Goal: Task Accomplishment & Management: Manage account settings

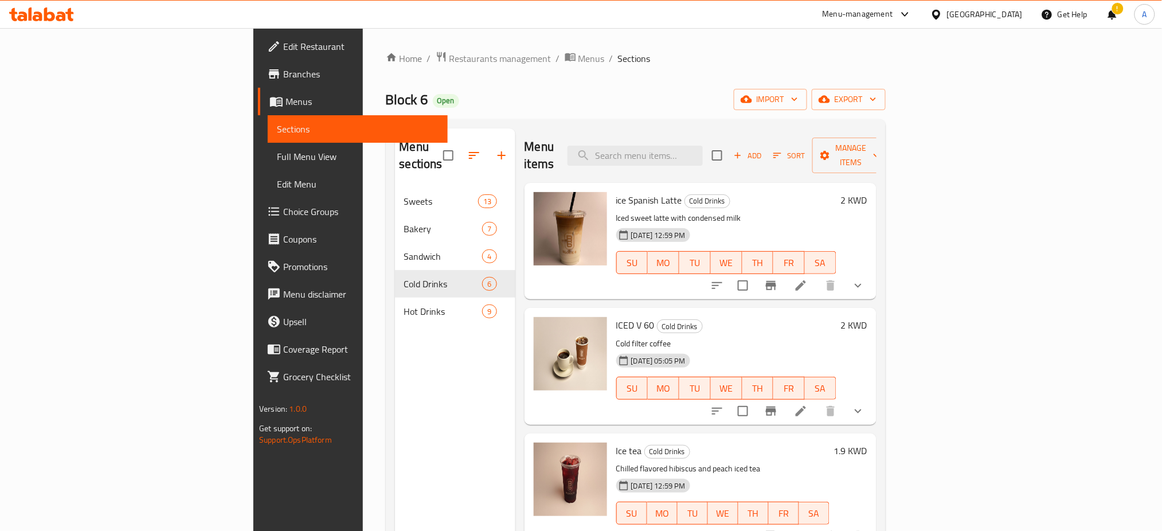
scroll to position [249, 0]
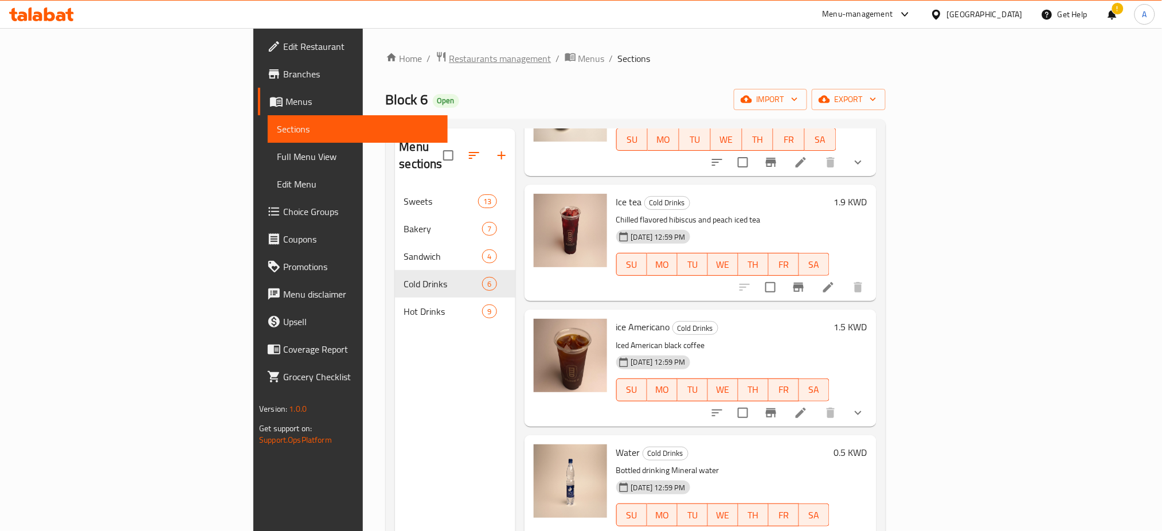
click at [449, 62] on span "Restaurants management" at bounding box center [500, 59] width 102 height 14
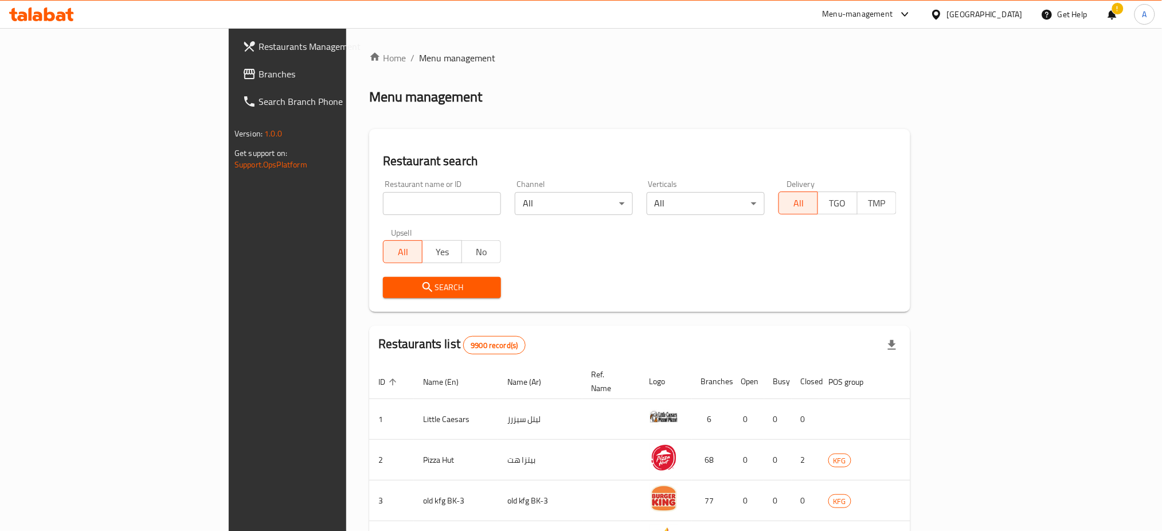
click at [383, 201] on input "search" at bounding box center [442, 203] width 118 height 23
paste input "Al Chef Attiah Seafood Restaurant"
click at [392, 290] on span "Search" at bounding box center [442, 287] width 100 height 14
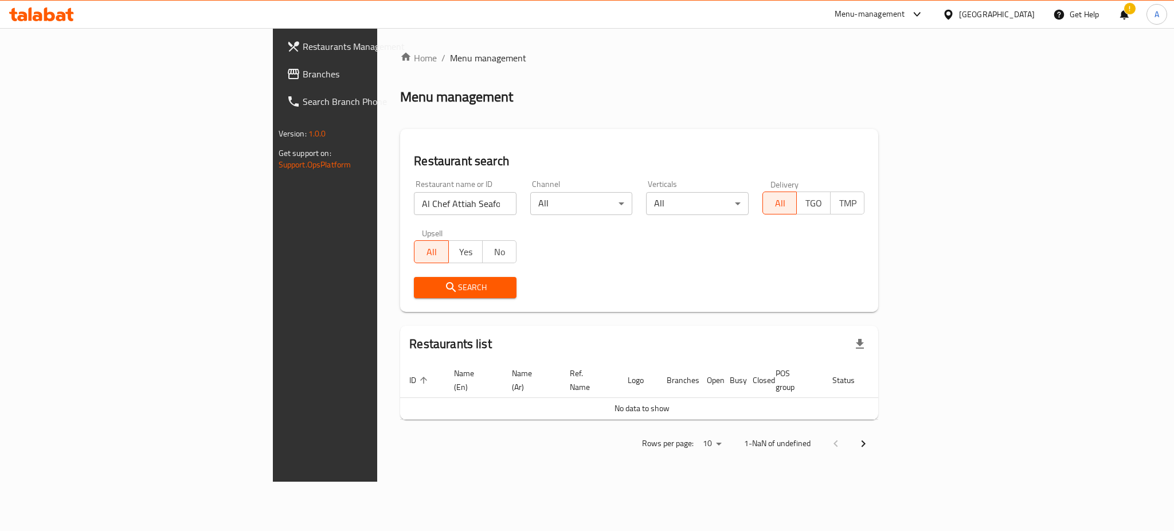
click at [414, 297] on button "Search" at bounding box center [465, 287] width 103 height 21
drag, startPoint x: 402, startPoint y: 203, endPoint x: 154, endPoint y: 247, distance: 252.1
click at [273, 247] on div "Restaurants Management Branches Search Branch Phone Version: 1.0.0 Get support …" at bounding box center [587, 254] width 629 height 453
paste input "HPP8CI"
click at [444, 288] on icon "submit" at bounding box center [451, 287] width 14 height 14
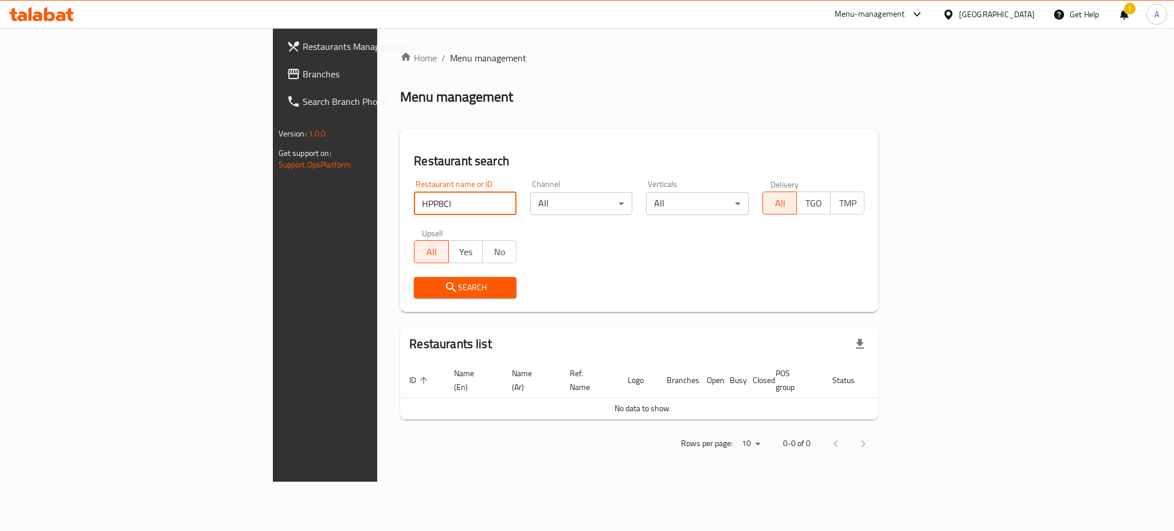
drag, startPoint x: 194, startPoint y: 218, endPoint x: 185, endPoint y: 221, distance: 8.9
click at [273, 221] on div "Restaurants Management Branches Search Branch Phone Version: 1.0.0 Get support …" at bounding box center [587, 254] width 629 height 453
type input "al chef"
click button "Search" at bounding box center [465, 287] width 103 height 21
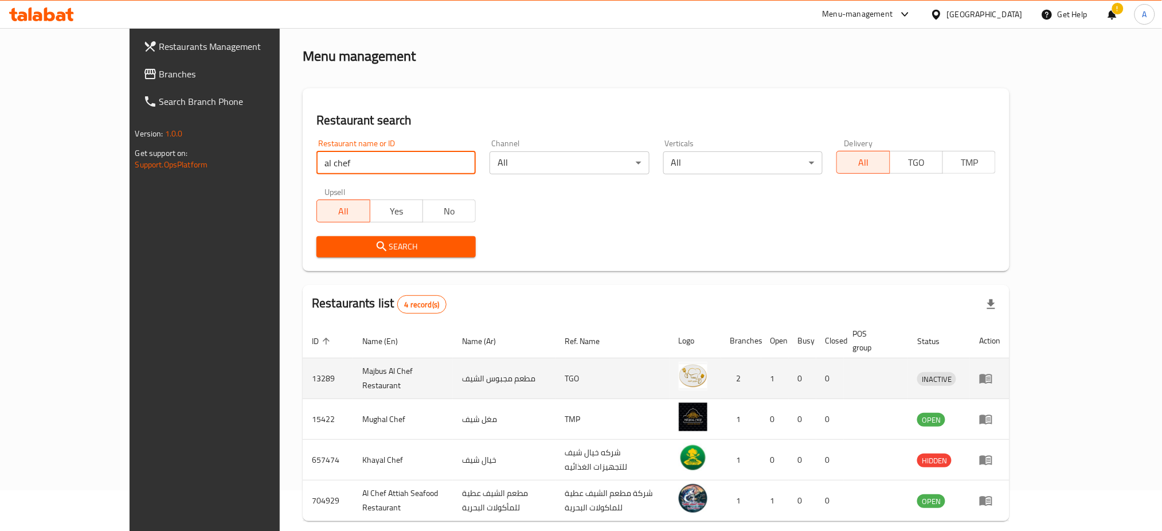
scroll to position [80, 0]
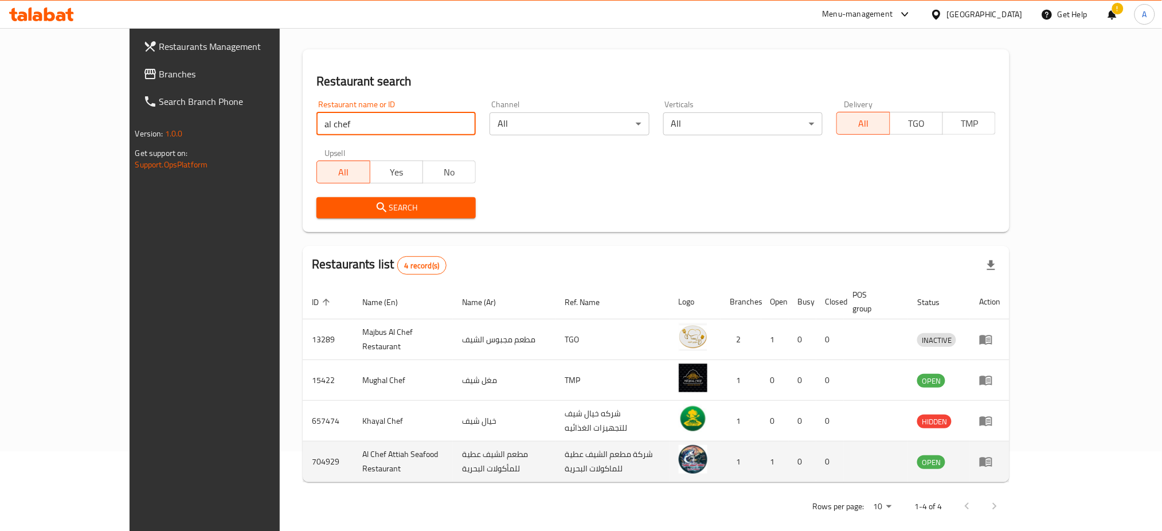
click at [303, 450] on td "704929" at bounding box center [328, 461] width 50 height 41
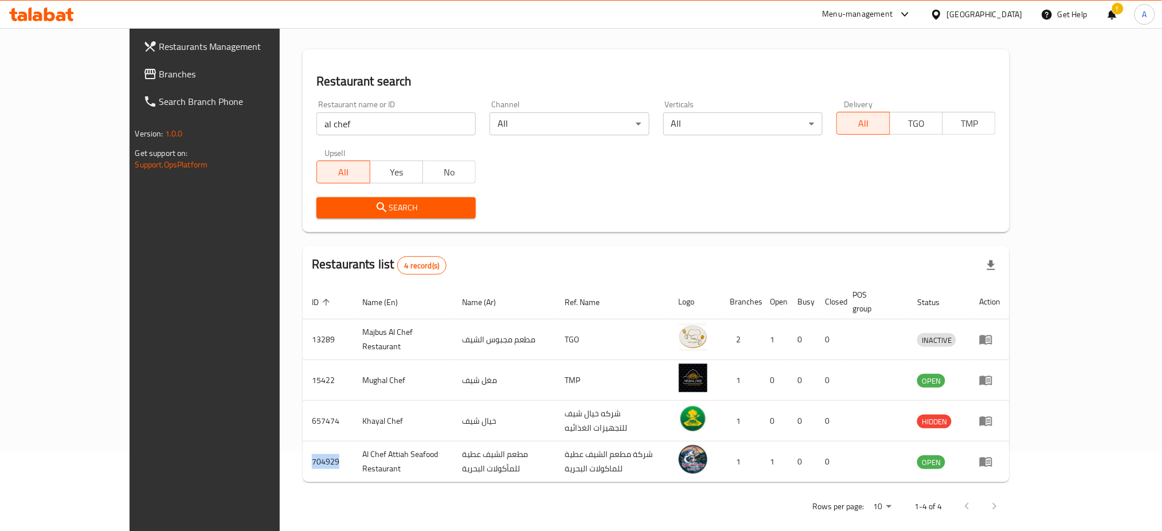
copy td "704929"
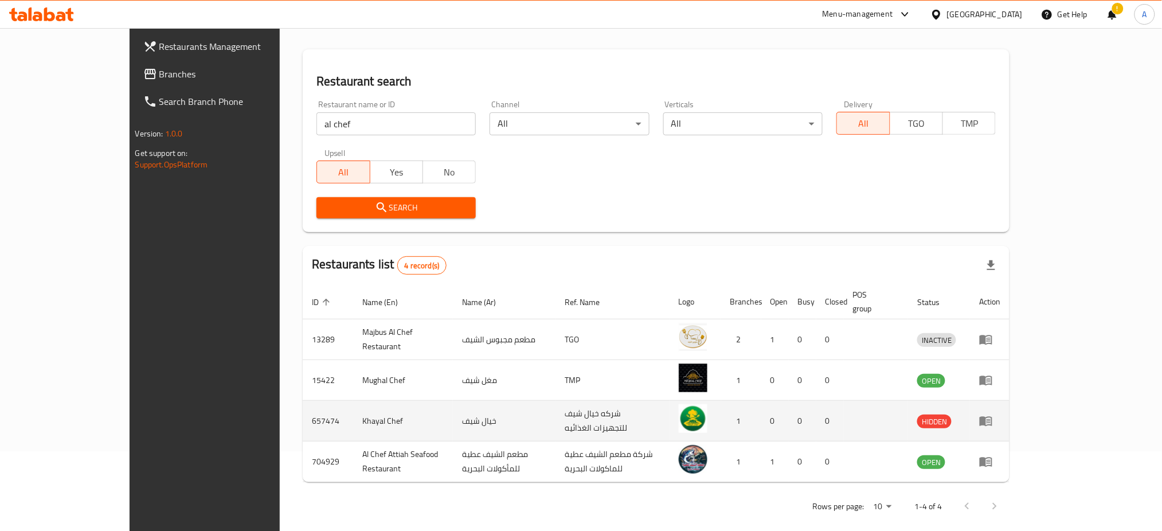
drag, startPoint x: 797, startPoint y: 346, endPoint x: 937, endPoint y: 397, distance: 149.4
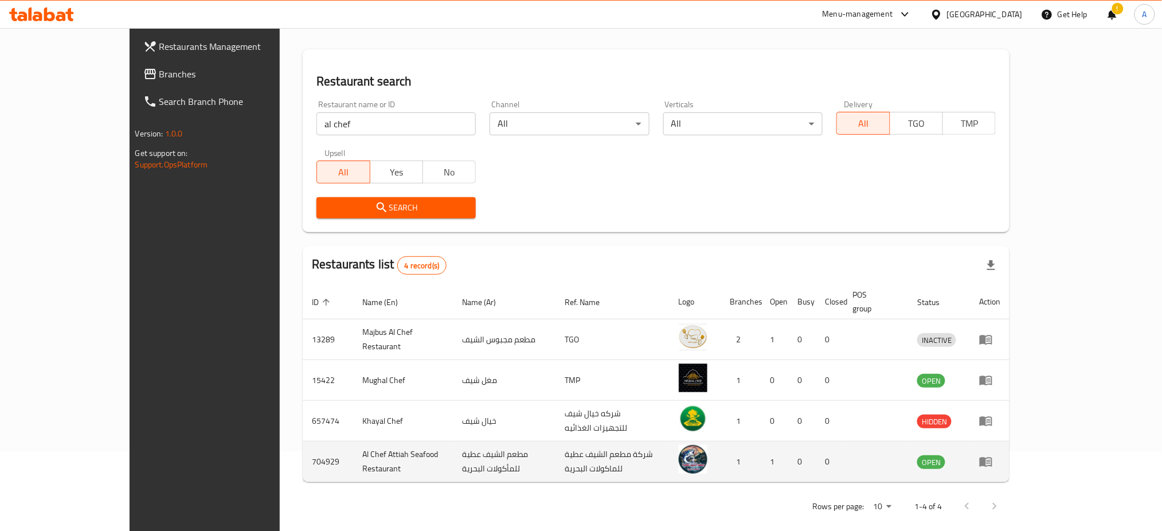
drag, startPoint x: 937, startPoint y: 397, endPoint x: 1125, endPoint y: 454, distance: 196.0
click at [1000, 455] on link "enhanced table" at bounding box center [989, 462] width 21 height 14
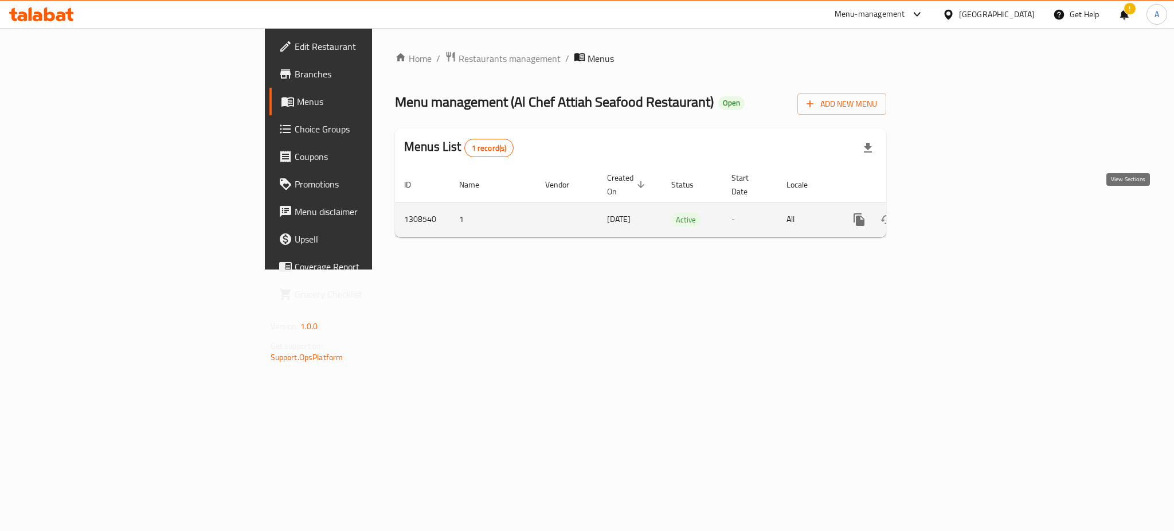
click at [956, 215] on link "enhanced table" at bounding box center [942, 220] width 28 height 28
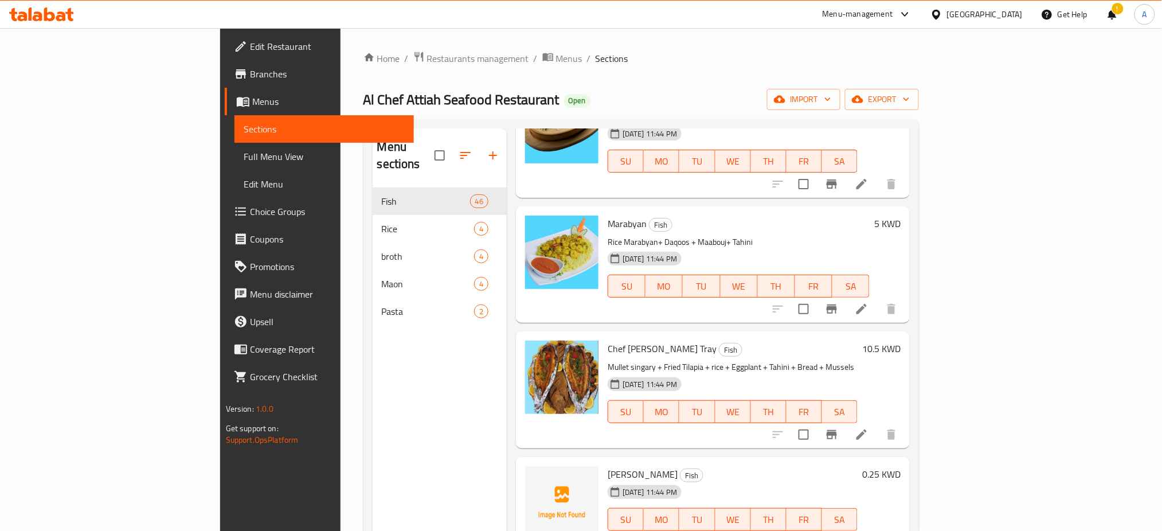
scroll to position [5241, 0]
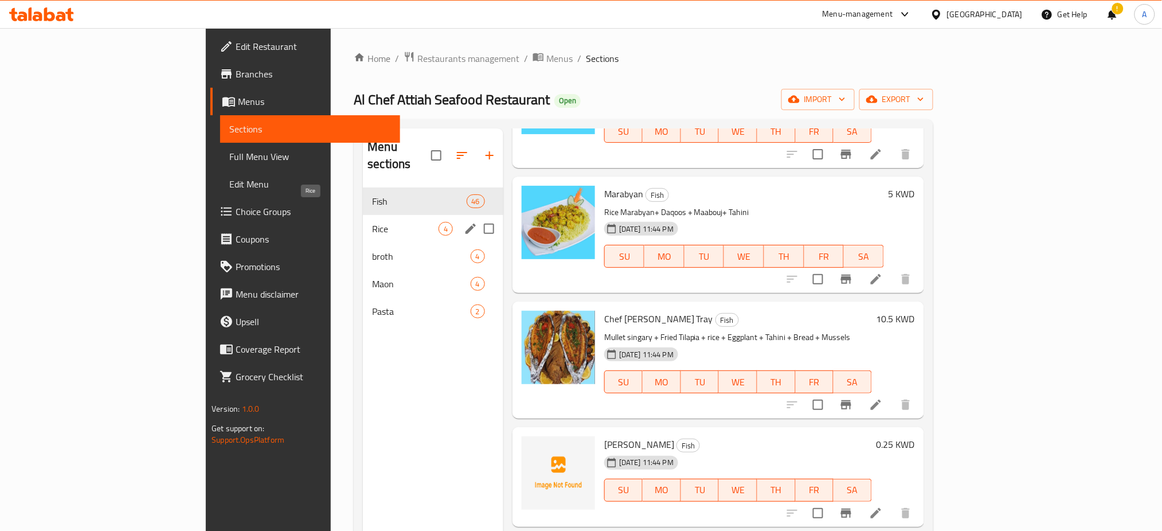
click at [372, 222] on span "Rice" at bounding box center [405, 229] width 66 height 14
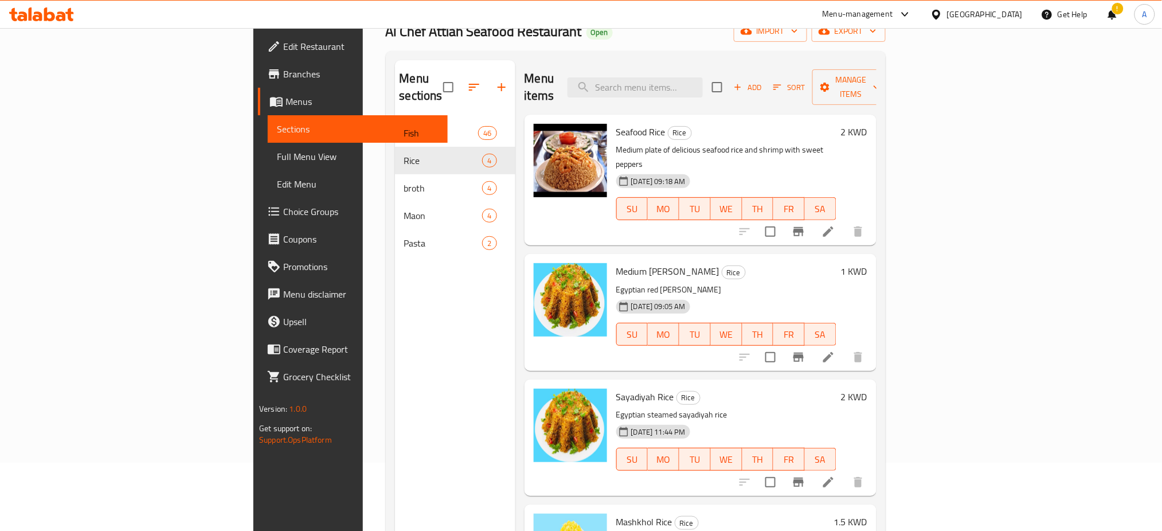
scroll to position [161, 0]
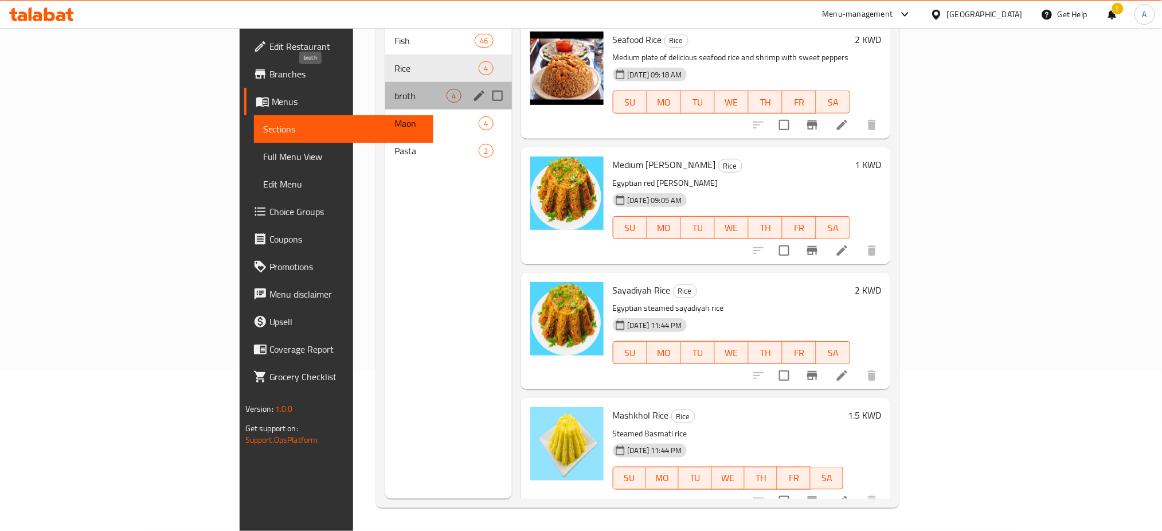
click at [394, 89] on span "broth" at bounding box center [420, 96] width 52 height 14
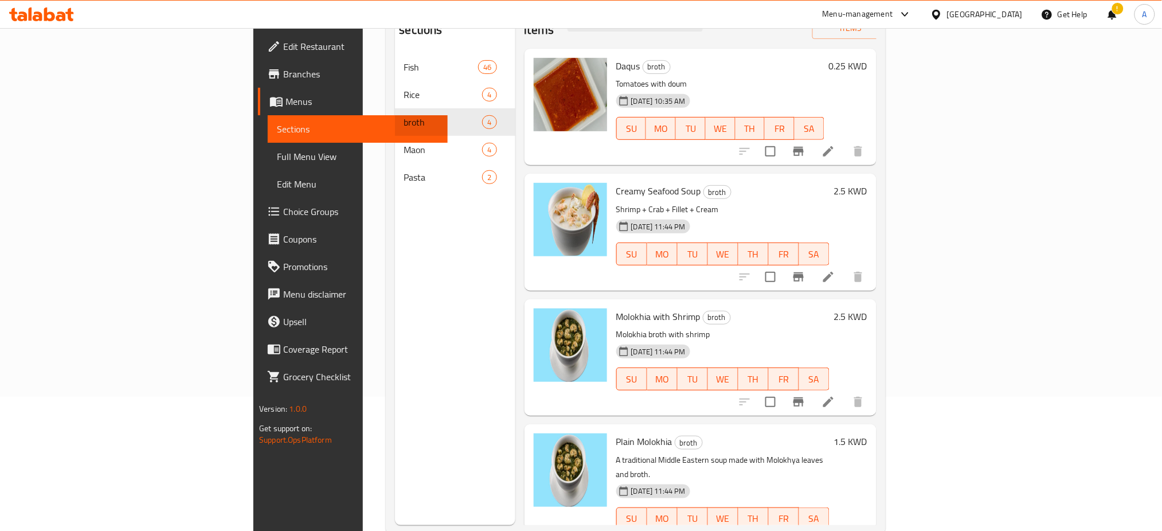
scroll to position [161, 0]
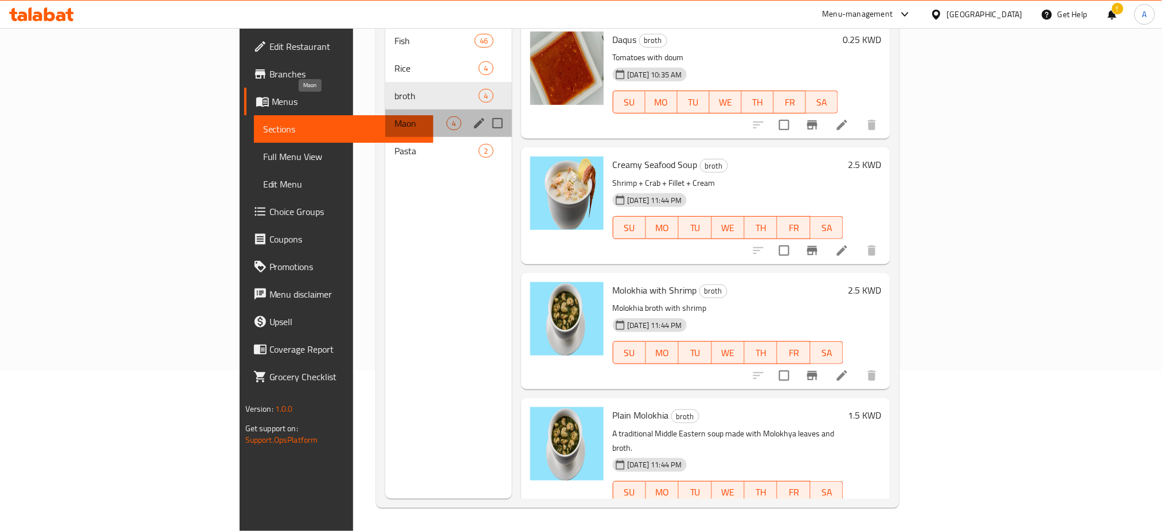
click at [394, 116] on span "Maon" at bounding box center [420, 123] width 52 height 14
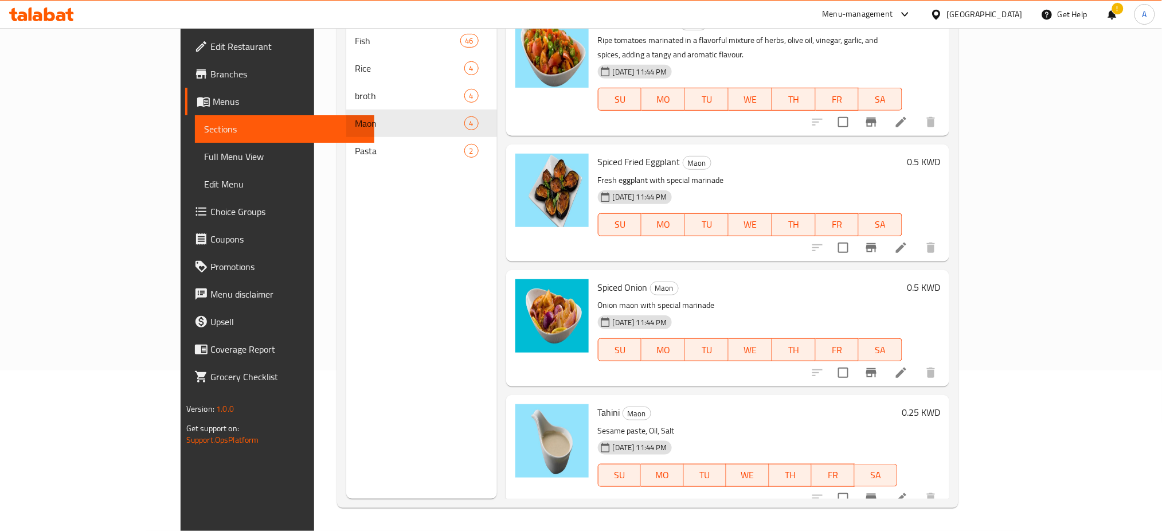
scroll to position [7, 0]
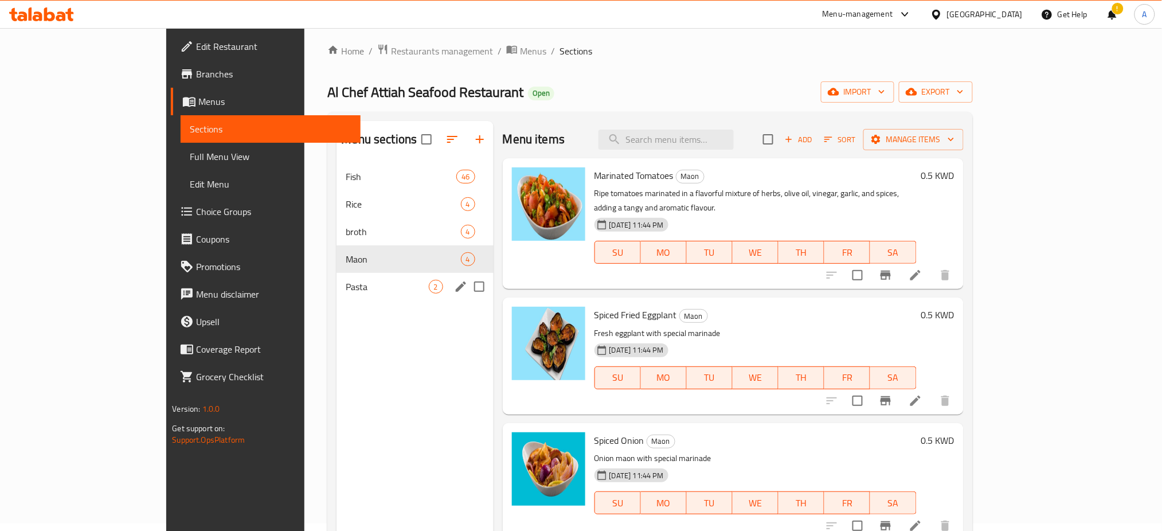
click at [337, 295] on div "Pasta 2" at bounding box center [415, 287] width 157 height 28
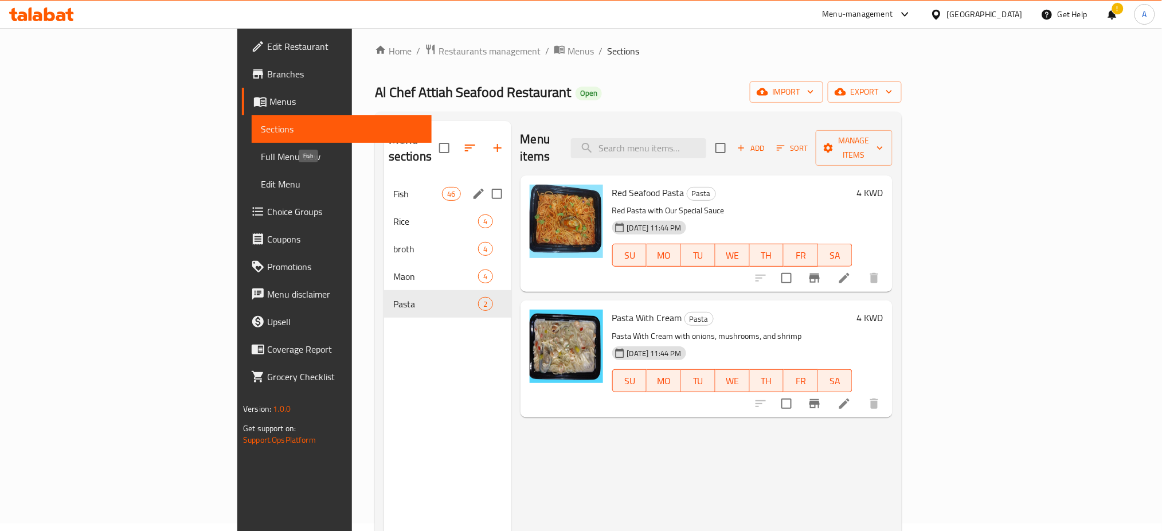
click at [393, 187] on span "Fish" at bounding box center [417, 194] width 49 height 14
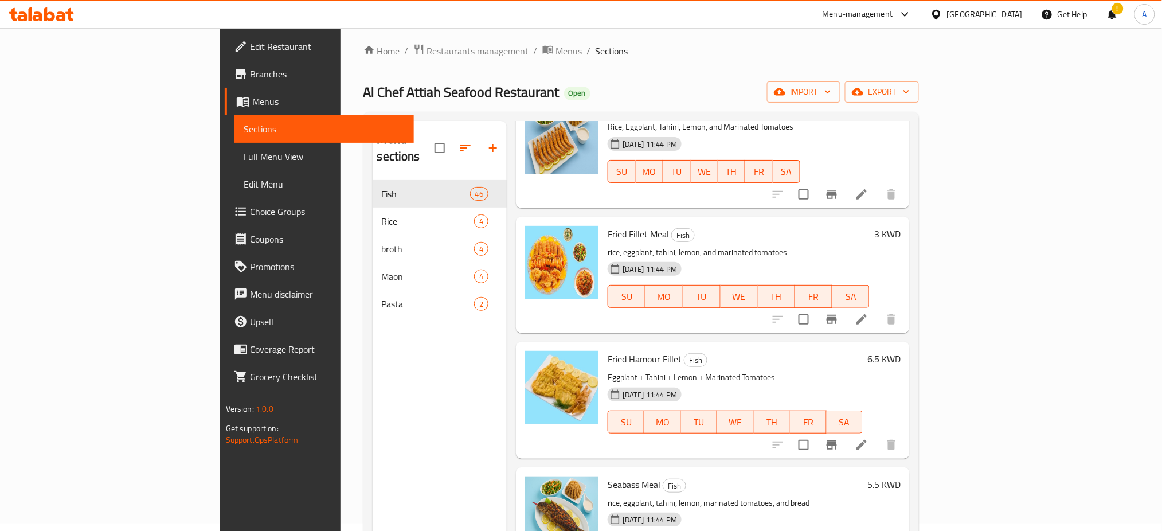
scroll to position [3745, 0]
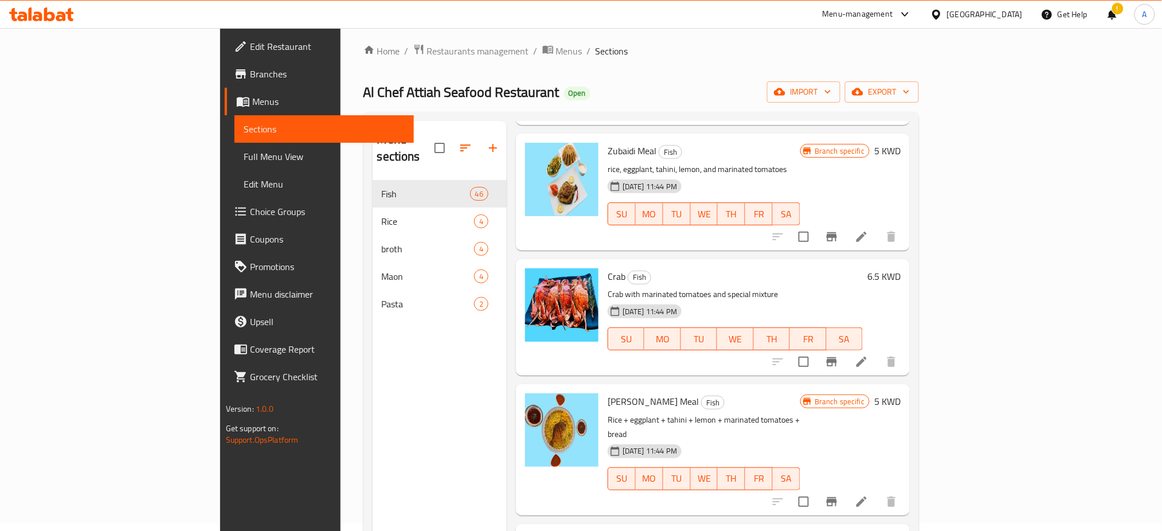
click at [220, 500] on div "Edit Restaurant Branches Menus Sections Full Menu View Edit Menu Choice Groups …" at bounding box center [317, 293] width 194 height 531
click at [427, 44] on span "Restaurants management" at bounding box center [478, 51] width 102 height 14
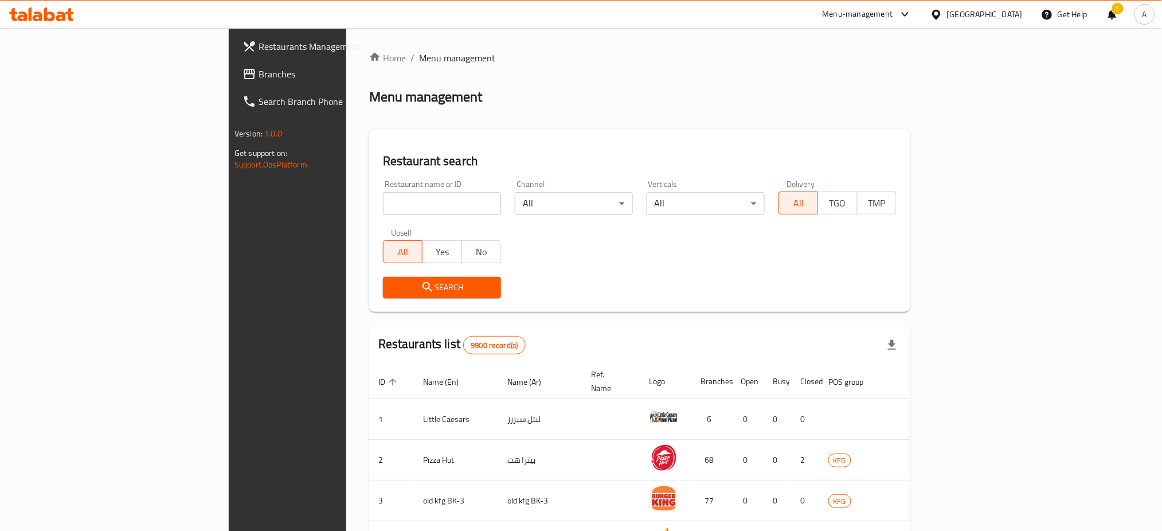
click at [383, 201] on input "search" at bounding box center [442, 203] width 118 height 23
click at [392, 288] on span "Search" at bounding box center [442, 287] width 100 height 14
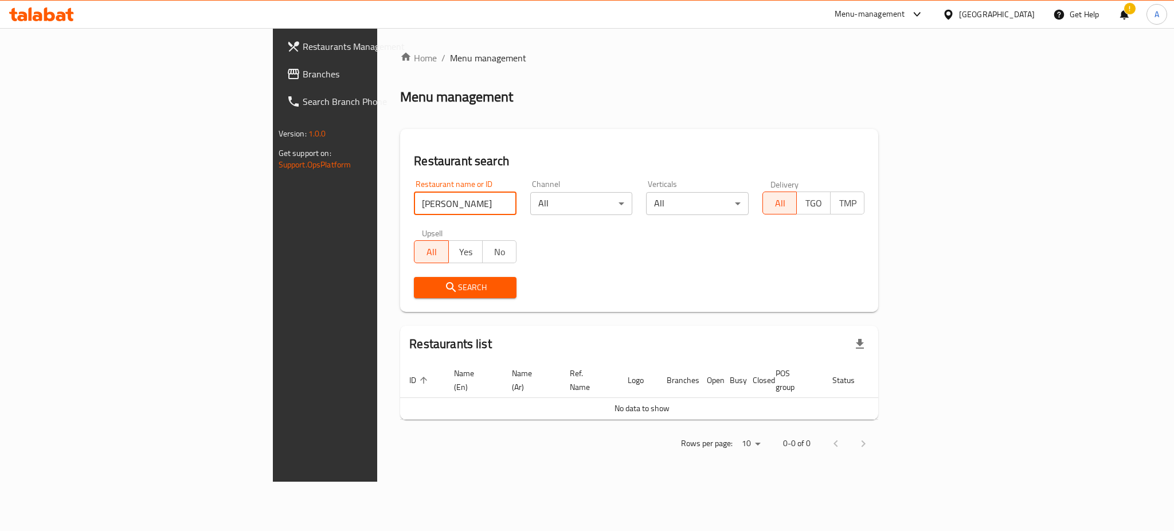
drag, startPoint x: 317, startPoint y: 206, endPoint x: 151, endPoint y: 207, distance: 166.3
click at [273, 207] on div "Restaurants Management Branches Search Branch Phone Version: 1.0.0 Get support …" at bounding box center [587, 254] width 629 height 453
paste input "6452"
type input "6452"
click at [423, 289] on span "Search" at bounding box center [465, 287] width 84 height 14
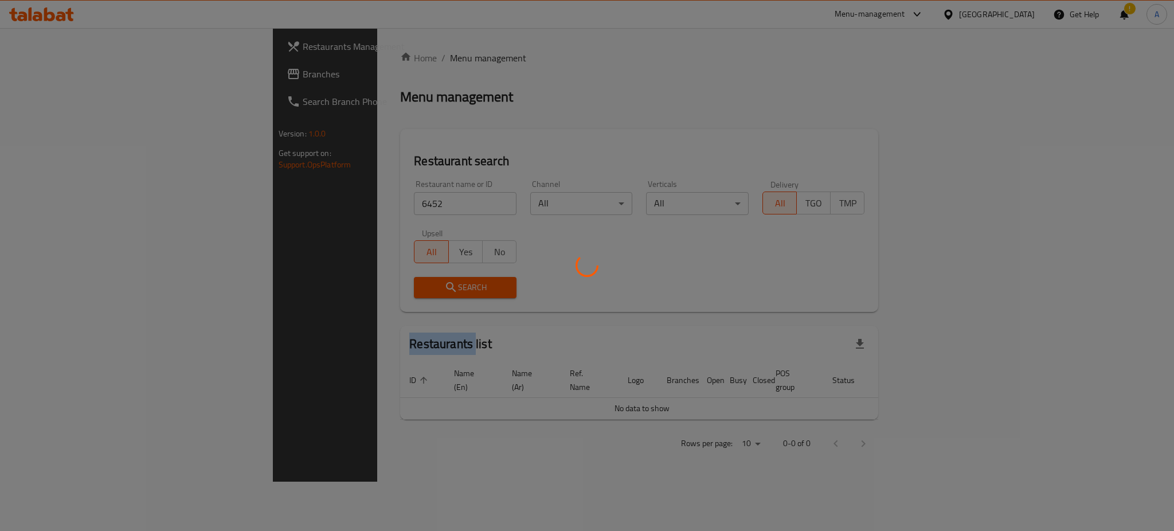
click at [312, 289] on div at bounding box center [587, 265] width 1174 height 531
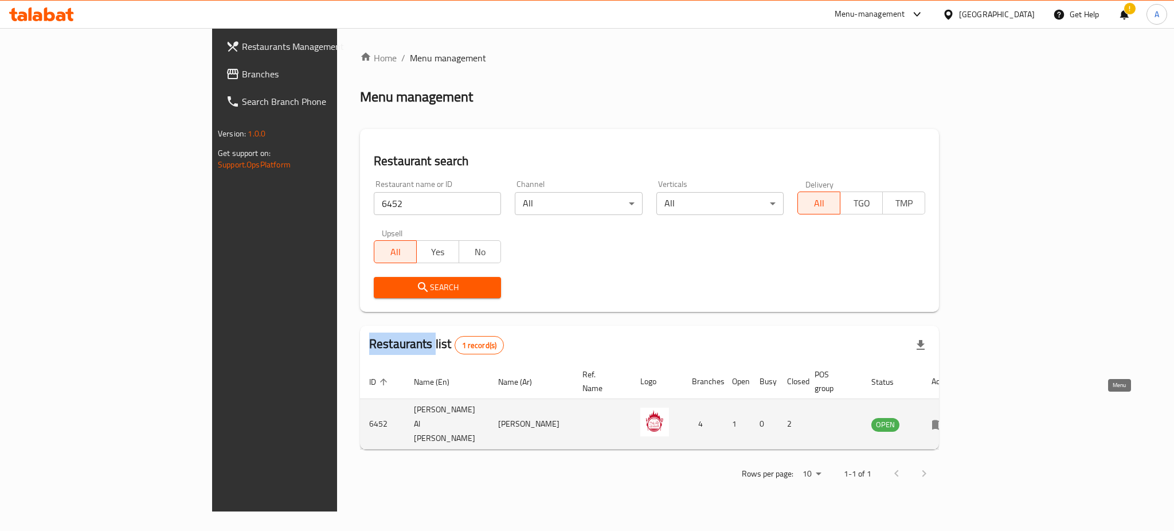
click at [953, 417] on link "enhanced table" at bounding box center [942, 424] width 21 height 14
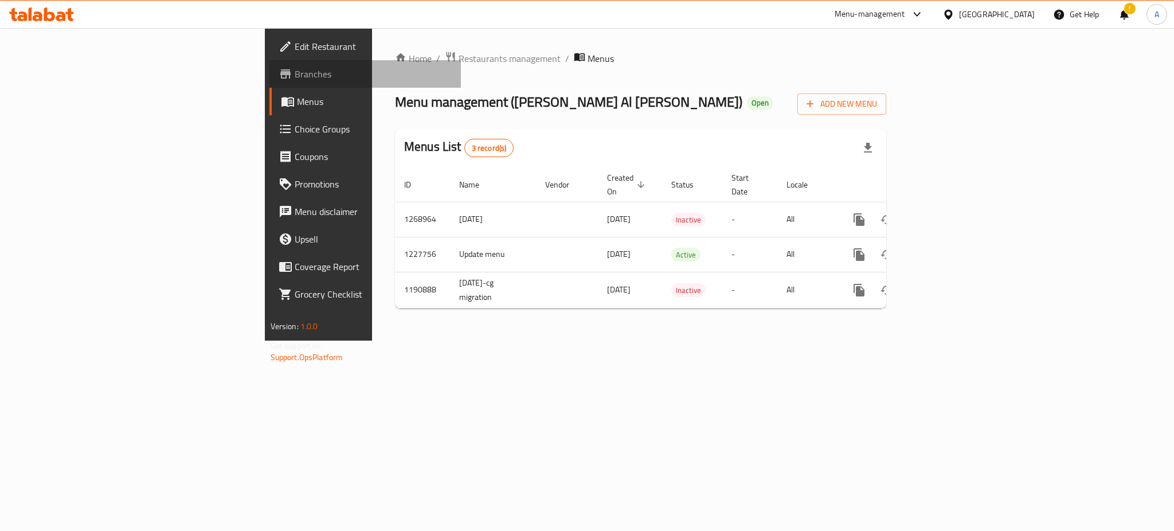
click at [295, 71] on span "Branches" at bounding box center [373, 74] width 157 height 14
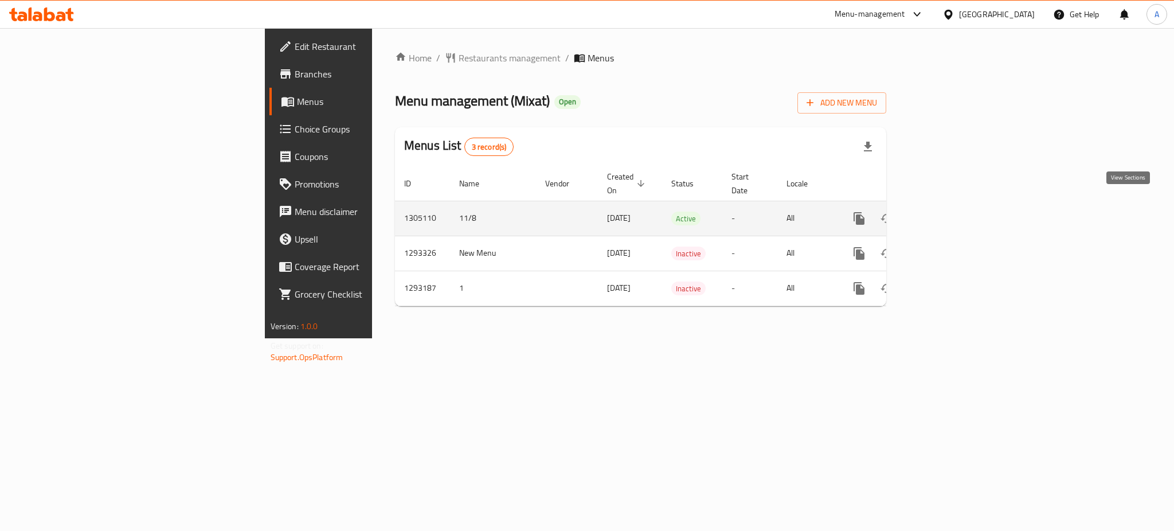
click at [949, 212] on icon "enhanced table" at bounding box center [942, 219] width 14 height 14
